Goal: Information Seeking & Learning: Learn about a topic

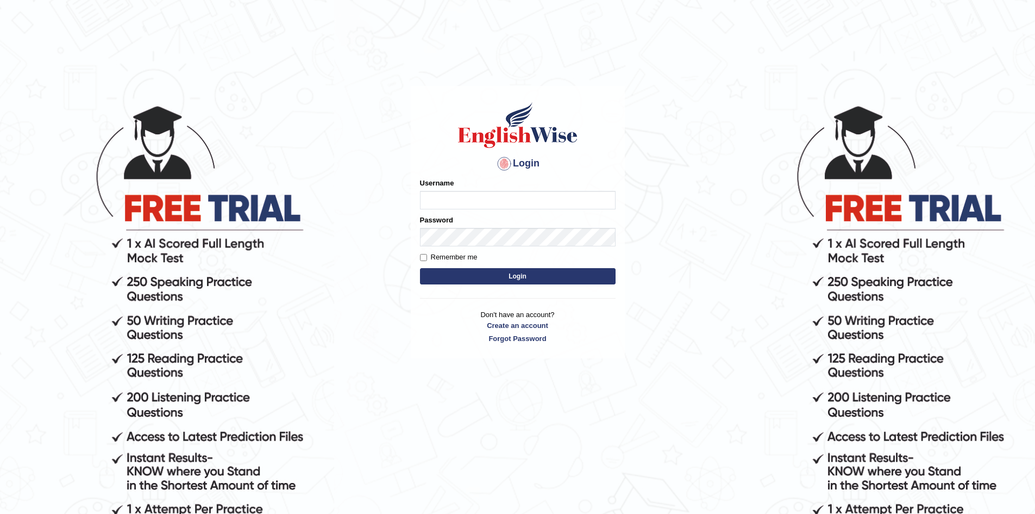
type input "Sprajapati"
click at [515, 279] on button "Login" at bounding box center [518, 276] width 196 height 16
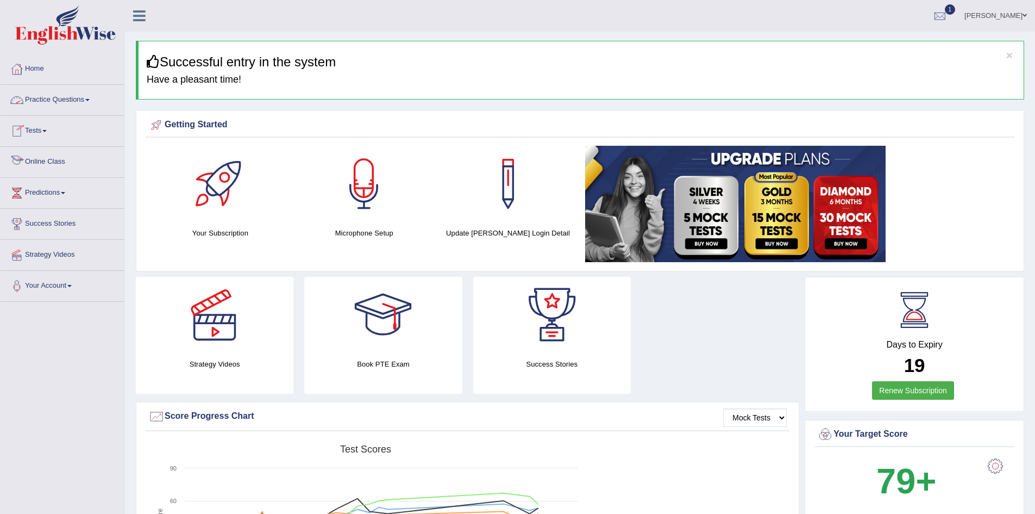
click at [51, 163] on link "Online Class" at bounding box center [63, 160] width 124 height 27
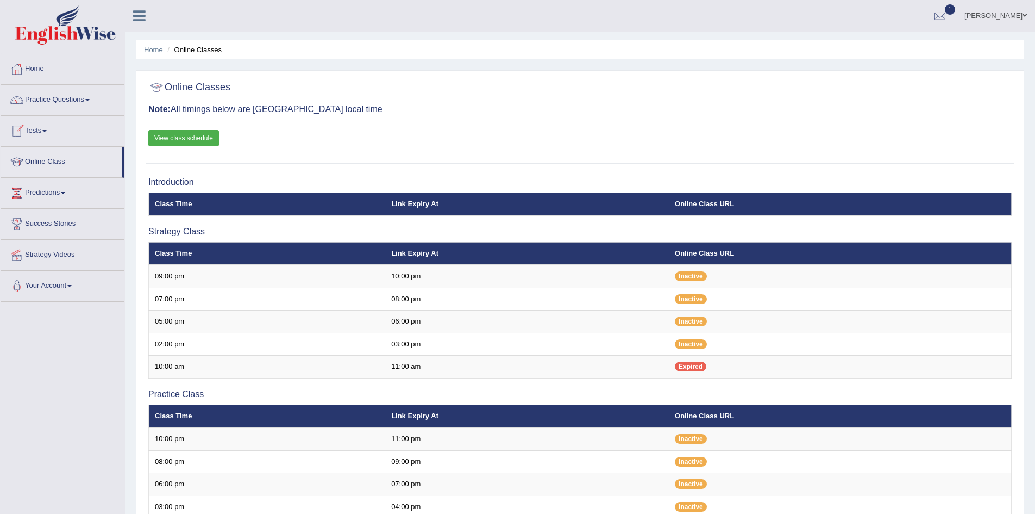
click at [33, 127] on link "Tests" at bounding box center [63, 129] width 124 height 27
click at [39, 173] on link "Take Mock Test" at bounding box center [71, 176] width 102 height 20
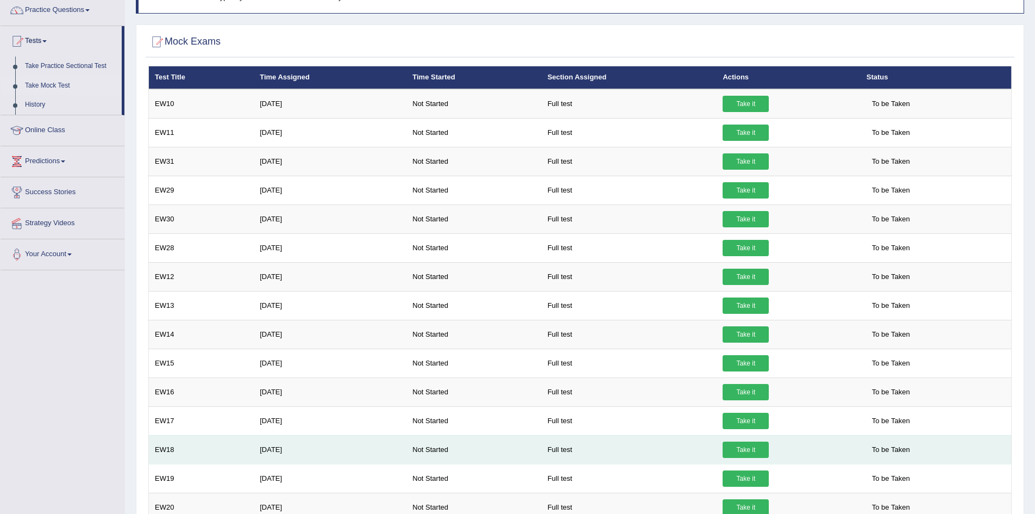
scroll to position [54, 0]
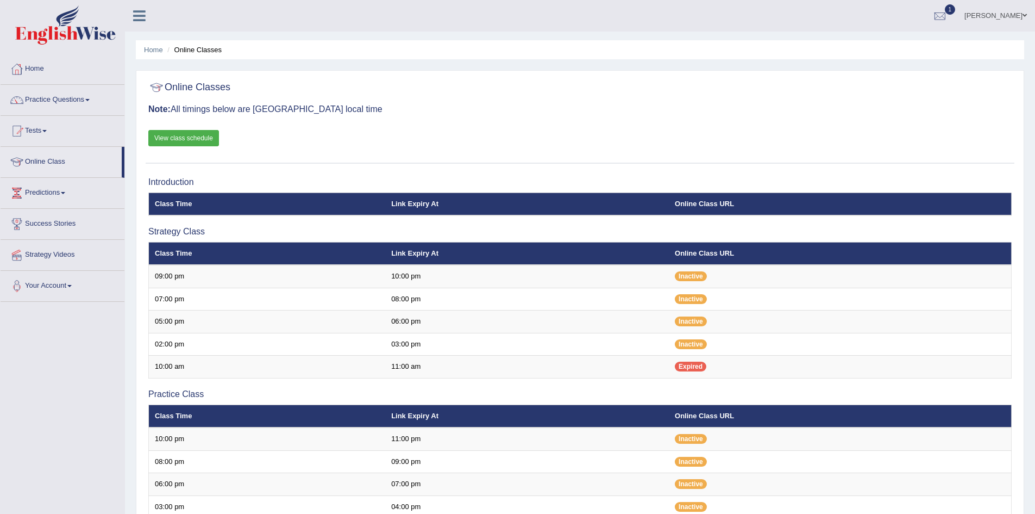
click at [48, 164] on link "Online Class" at bounding box center [61, 160] width 121 height 27
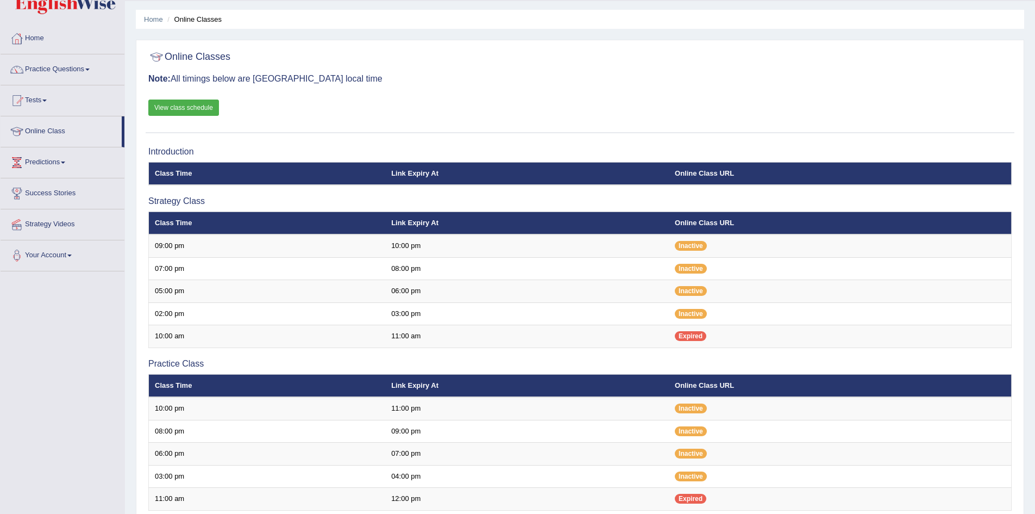
scroll to position [17, 0]
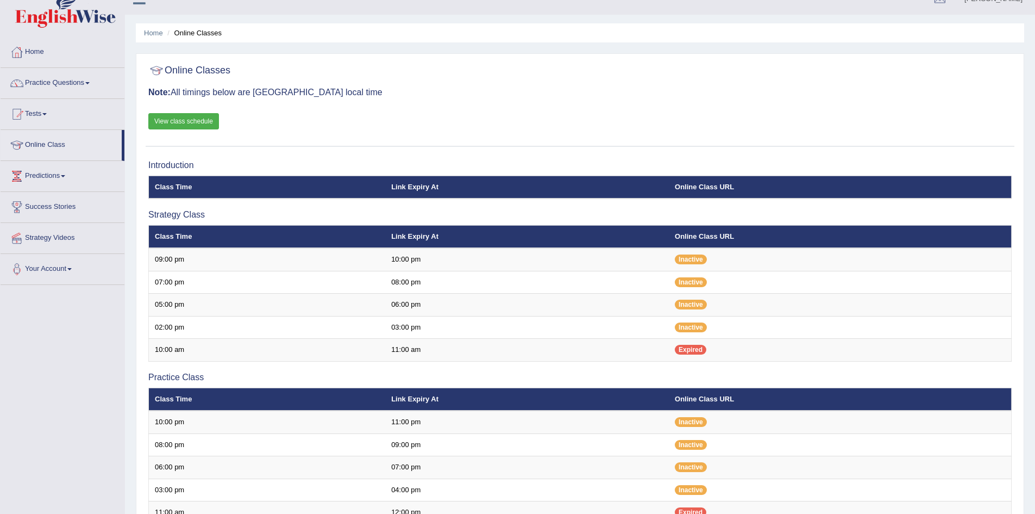
click at [191, 124] on link "View class schedule" at bounding box center [183, 121] width 71 height 16
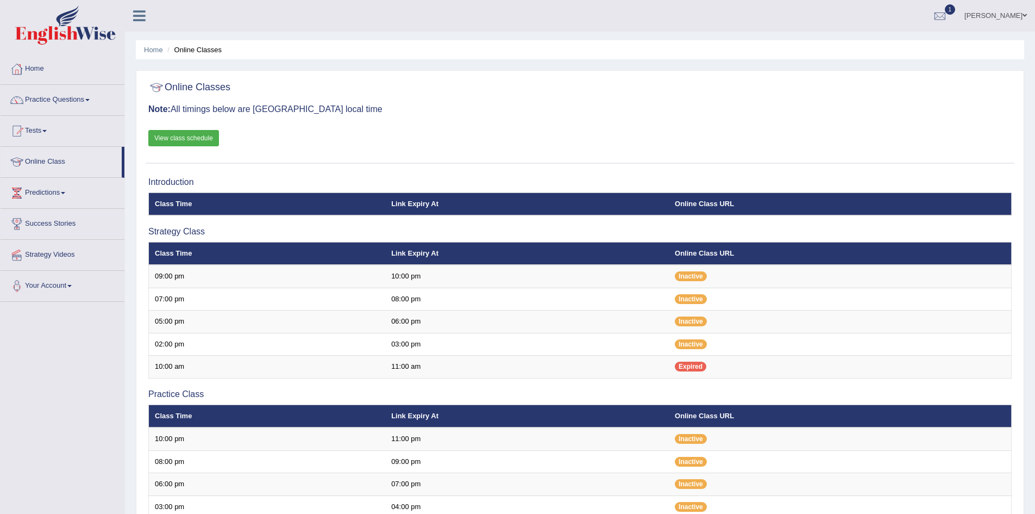
click at [1027, 18] on link "Sumitra Prajapati" at bounding box center [995, 14] width 79 height 28
click at [950, 140] on link "Log out" at bounding box center [975, 141] width 117 height 25
